Goal: Information Seeking & Learning: Learn about a topic

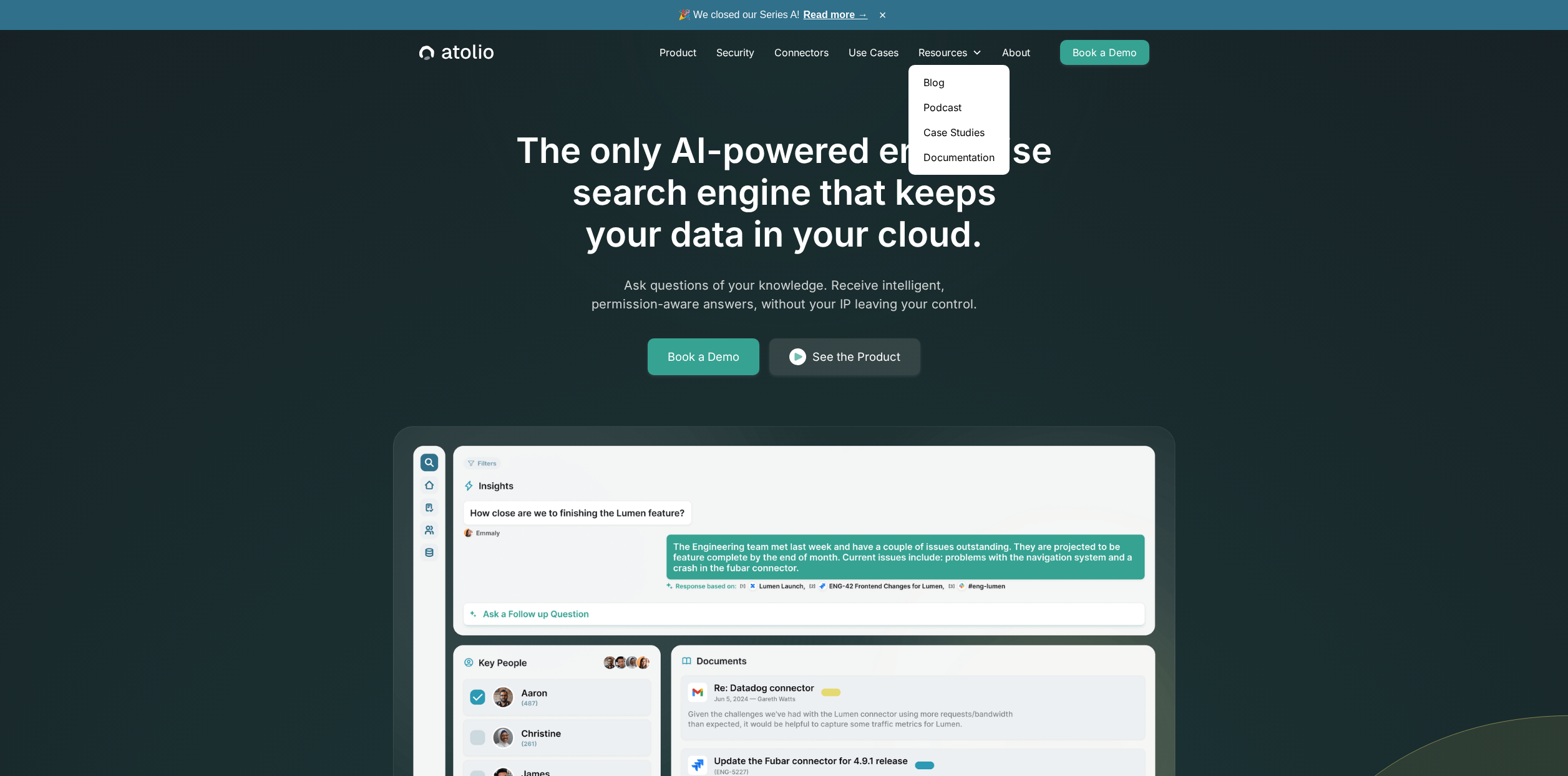
click at [951, 130] on link "Case Studies" at bounding box center [959, 132] width 91 height 25
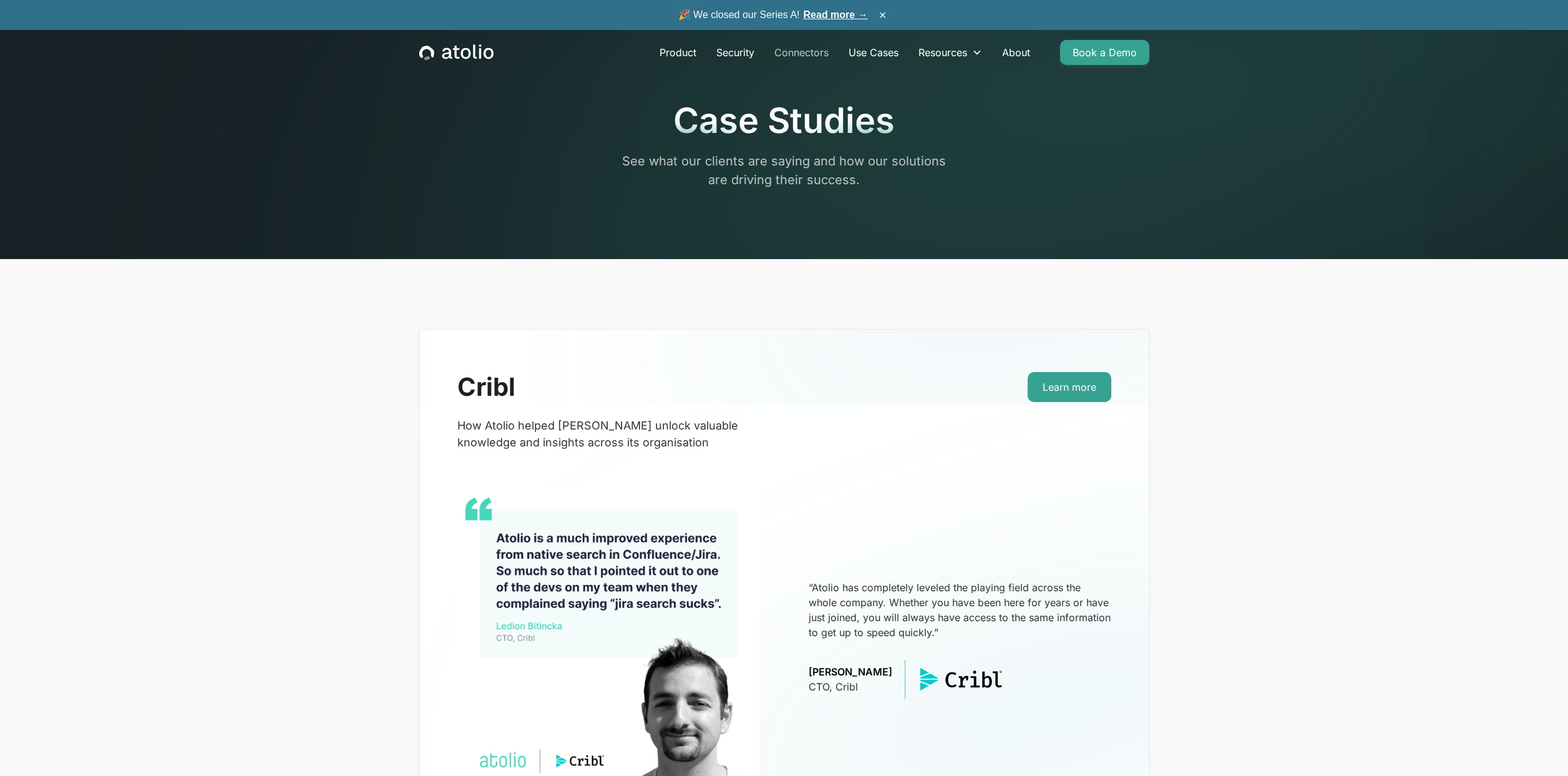
click at [810, 53] on link "Connectors" at bounding box center [801, 53] width 74 height 25
